Goal: Task Accomplishment & Management: Use online tool/utility

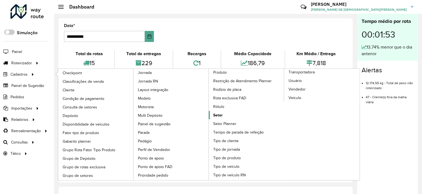
click at [223, 111] on link "Setor" at bounding box center [247, 115] width 76 height 8
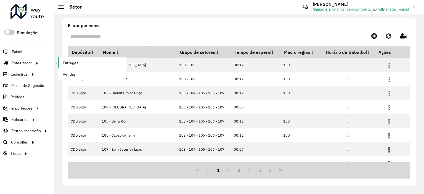
click at [64, 63] on span "Entregas" at bounding box center [71, 63] width 16 height 6
click at [35, 61] on icon at bounding box center [37, 62] width 5 height 8
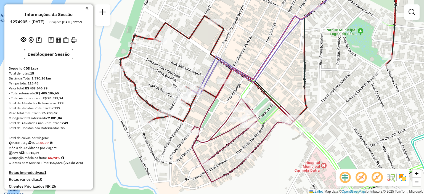
click at [402, 178] on img at bounding box center [402, 177] width 9 height 9
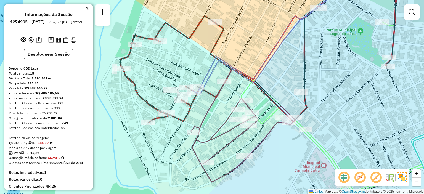
click at [195, 108] on div "Janela de atendimento Grade de atendimento Capacidade Transportadoras Veículos …" at bounding box center [212, 97] width 424 height 194
click at [162, 64] on div "Janela de atendimento Grade de atendimento Capacidade Transportadoras Veículos …" at bounding box center [212, 97] width 424 height 194
select select "**********"
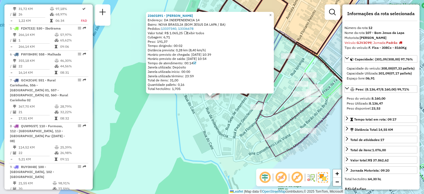
scroll to position [590, 0]
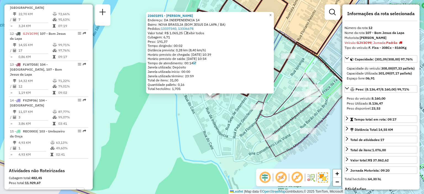
click at [132, 112] on div "23601891 - [PERSON_NAME]: DA INDEPENDENCIA 14 Bairro: [GEOGRAPHIC_DATA] ([GEOGR…" at bounding box center [212, 97] width 424 height 194
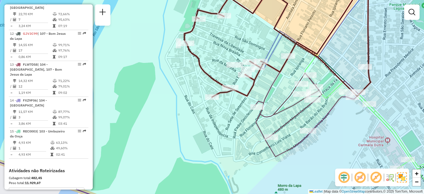
click at [132, 112] on div "Janela de atendimento Grade de atendimento Capacidade Transportadoras Veículos …" at bounding box center [212, 97] width 424 height 194
click at [413, 180] on link "−" at bounding box center [416, 182] width 8 height 8
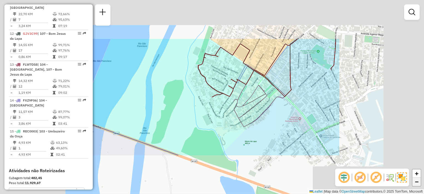
click at [413, 180] on link "−" at bounding box center [416, 182] width 8 height 8
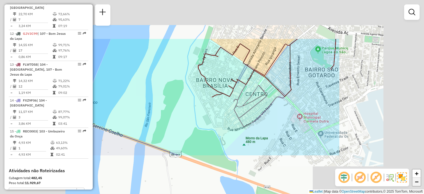
click at [413, 180] on link "−" at bounding box center [416, 182] width 8 height 8
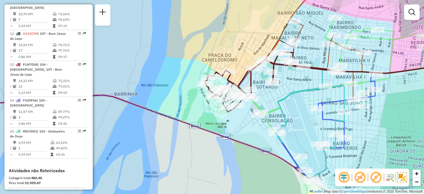
click at [198, 111] on div "Janela de atendimento Grade de atendimento Capacidade Transportadoras Veículos …" at bounding box center [212, 97] width 424 height 194
